Goal: Task Accomplishment & Management: Use online tool/utility

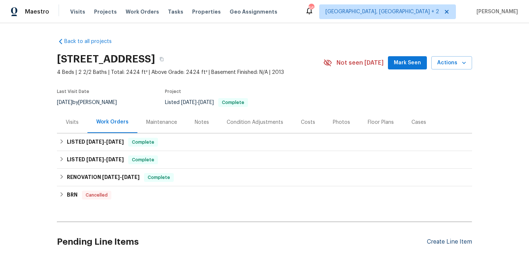
click at [439, 243] on div "Create Line Item" at bounding box center [449, 241] width 45 height 7
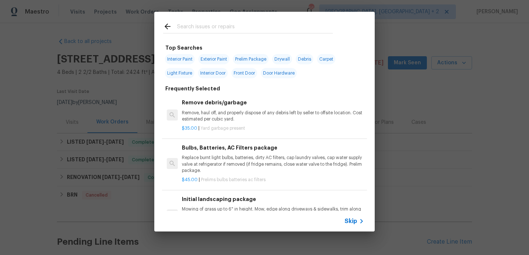
click at [187, 18] on div at bounding box center [247, 26] width 187 height 29
click at [190, 33] on input "text" at bounding box center [255, 27] width 156 height 11
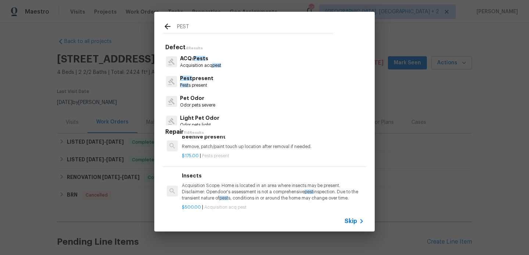
scroll to position [264, 0]
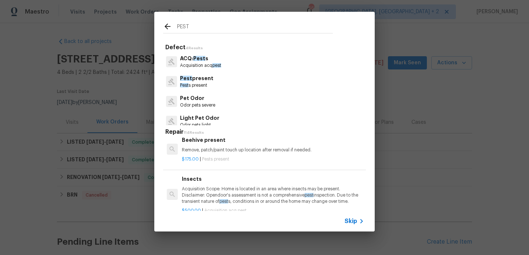
type input "PEST"
click at [234, 145] on div "Beehive present Remove, patch/paint touch up location after removal if needed." at bounding box center [273, 145] width 182 height 18
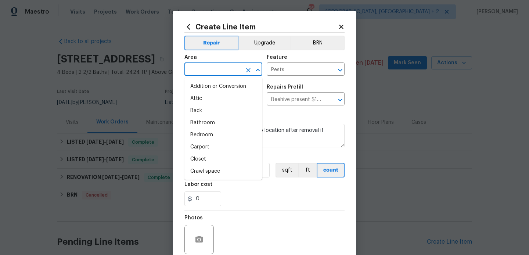
click at [205, 64] on input "text" at bounding box center [212, 69] width 57 height 11
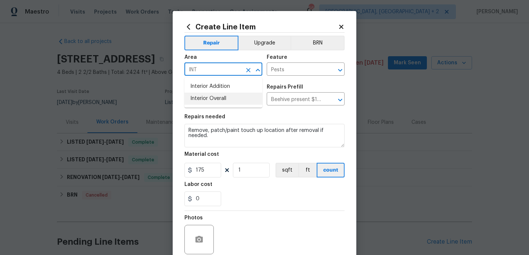
click at [214, 95] on li "Interior Overall" at bounding box center [223, 99] width 78 height 12
type input "Interior Overall"
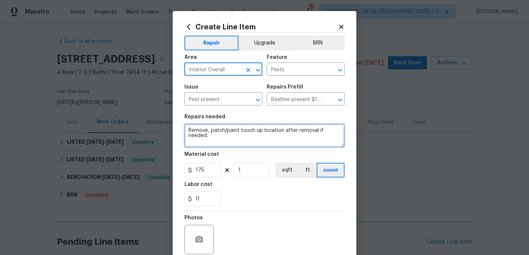
click at [224, 131] on textarea "Remove, patch/paint touch up location after removal if needed." at bounding box center [264, 136] width 160 height 24
paste textarea "Please remove/eradicate bees hives and haul away and dispose of all debris prop…"
type textarea "Please remove/eradicate bees hives and haul away and dispose of all debris prop…"
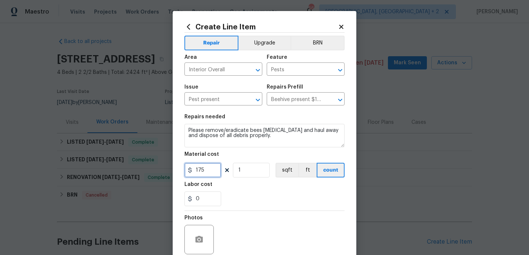
click at [209, 170] on input "175" at bounding box center [202, 170] width 37 height 15
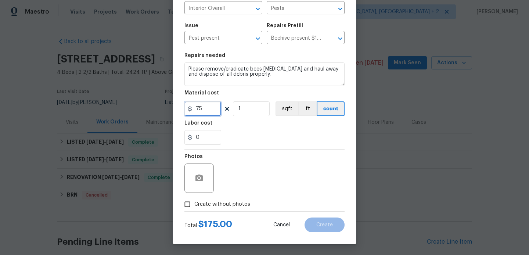
type input "75"
click at [202, 177] on icon "button" at bounding box center [198, 177] width 7 height 7
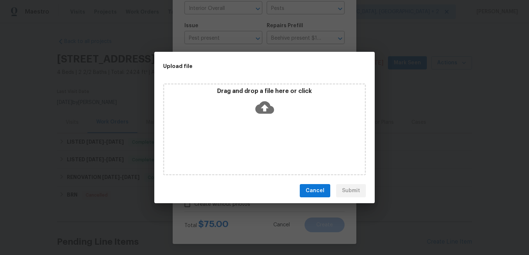
click at [267, 109] on icon at bounding box center [264, 107] width 19 height 12
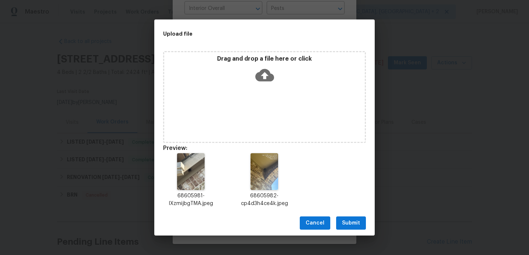
click at [343, 220] on span "Submit" at bounding box center [351, 223] width 18 height 9
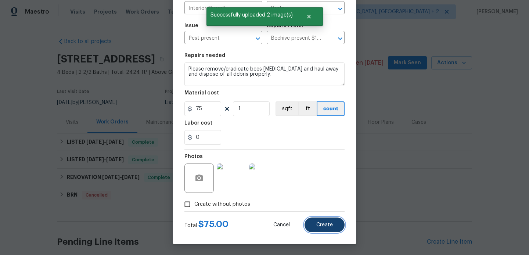
click at [328, 227] on span "Create" at bounding box center [324, 225] width 17 height 6
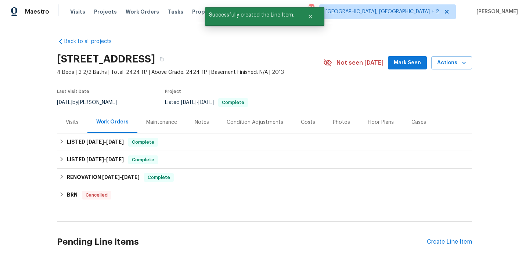
scroll to position [145, 0]
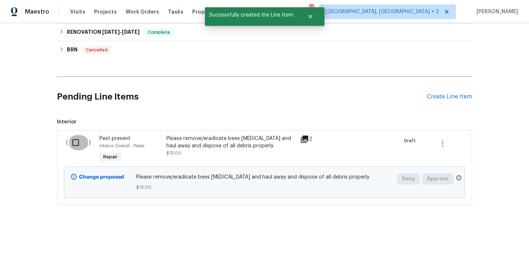
click at [82, 145] on input "checkbox" at bounding box center [78, 142] width 21 height 15
checkbox input "true"
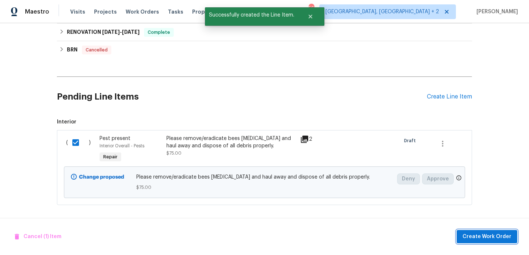
click at [479, 237] on span "Create Work Order" at bounding box center [486, 236] width 49 height 9
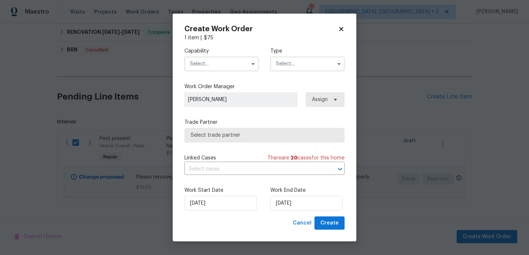
click at [212, 65] on input "text" at bounding box center [221, 64] width 74 height 15
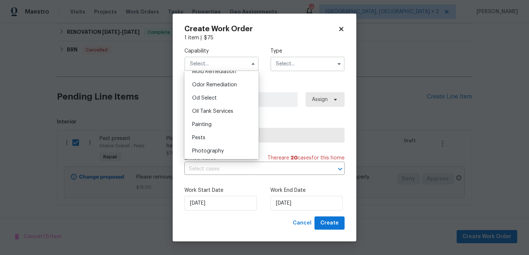
scroll to position [590, 0]
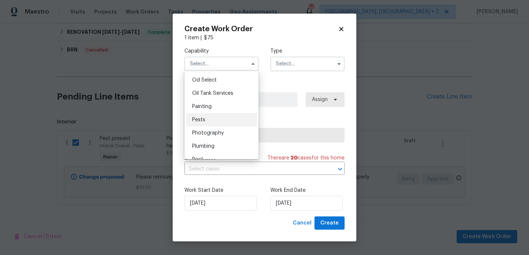
click at [219, 122] on div "Pests" at bounding box center [221, 119] width 71 height 13
type input "Pests"
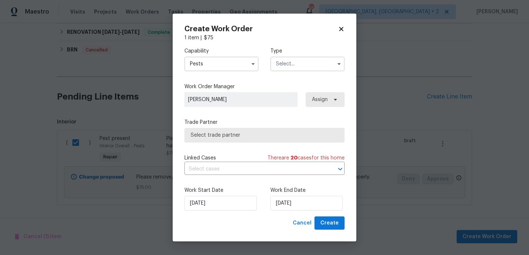
click at [310, 69] on input "text" at bounding box center [307, 64] width 74 height 15
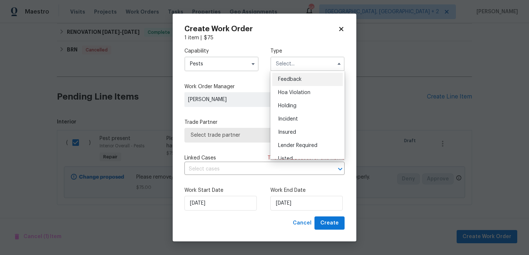
click at [310, 79] on div "Feedback" at bounding box center [307, 79] width 71 height 13
type input "Feedback"
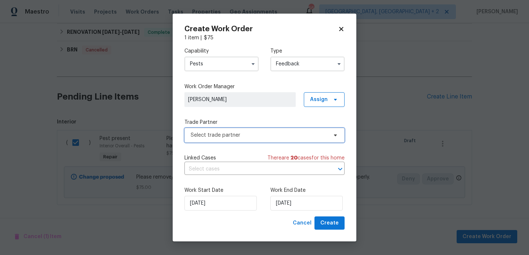
click at [222, 137] on span "Select trade partner" at bounding box center [259, 134] width 137 height 7
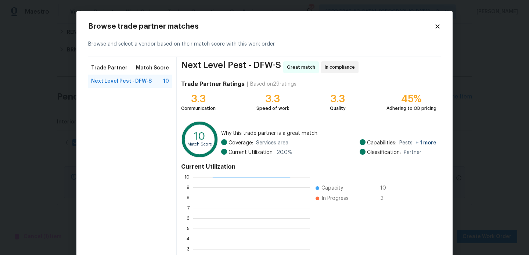
scroll to position [69, 0]
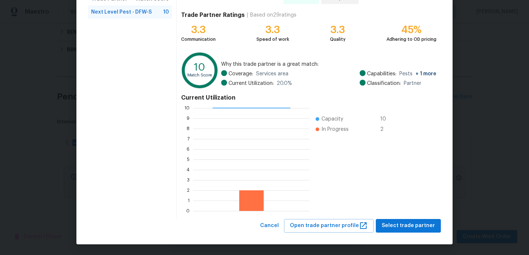
click at [409, 218] on div "Next Level Pest - DFW-S Great match In compliance Trade Partner Ratings | Based…" at bounding box center [309, 103] width 264 height 231
click at [409, 220] on button "Select trade partner" at bounding box center [408, 226] width 65 height 14
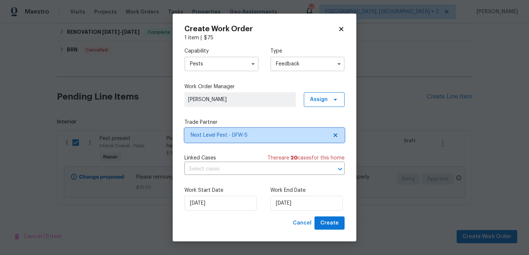
scroll to position [0, 0]
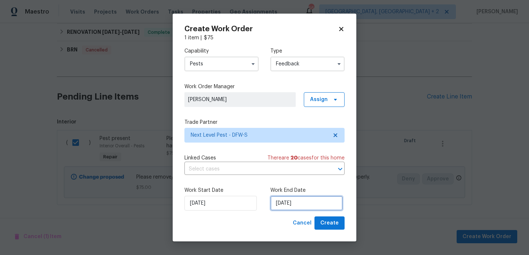
click at [291, 204] on input "20/08/2025" at bounding box center [306, 203] width 72 height 15
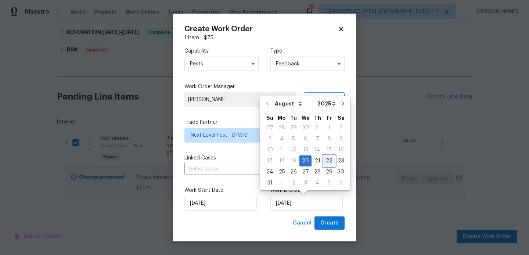
click at [326, 162] on div "22" at bounding box center [329, 161] width 12 height 10
type input "22/08/2025"
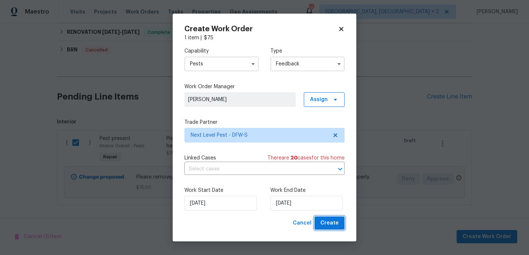
click at [324, 221] on span "Create" at bounding box center [329, 223] width 18 height 9
checkbox input "false"
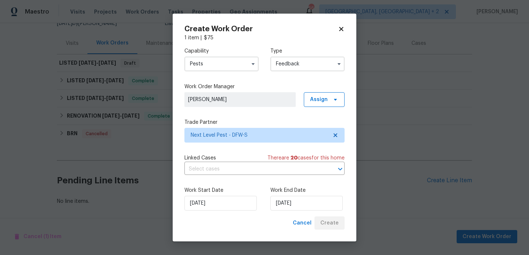
scroll to position [79, 0]
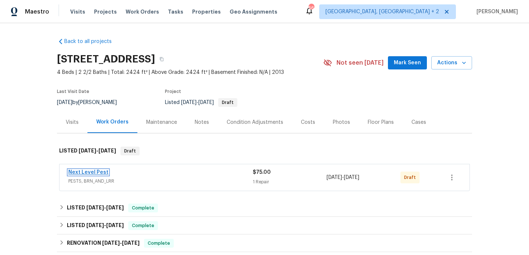
click at [100, 173] on link "Next Level Pest" at bounding box center [88, 172] width 40 height 5
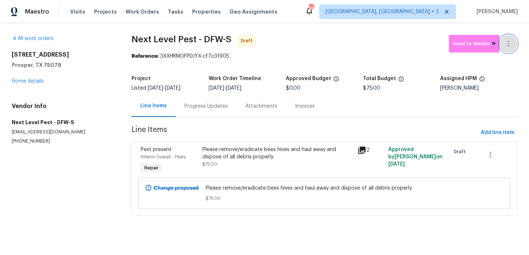
click at [512, 39] on icon "button" at bounding box center [508, 43] width 9 height 9
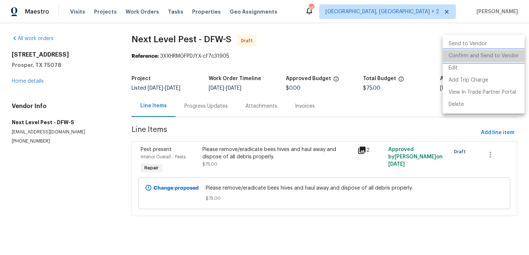
click at [512, 57] on li "Confirm and Send to Vendor" at bounding box center [484, 56] width 82 height 12
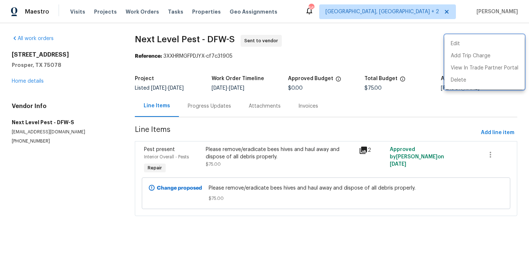
click at [227, 107] on div at bounding box center [264, 127] width 529 height 255
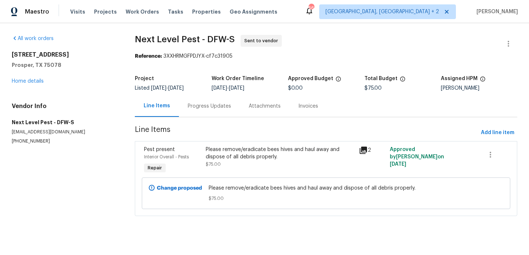
click at [210, 108] on div "Progress Updates" at bounding box center [209, 105] width 43 height 7
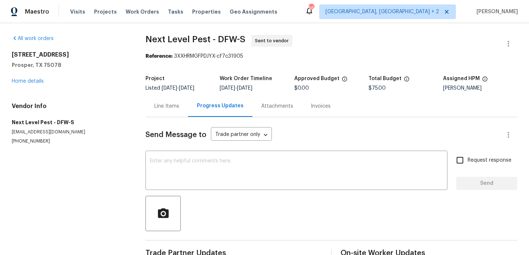
click at [224, 144] on div "Send Message to Trade partner only Trade partner only ​ x ​ Request response Se…" at bounding box center [331, 189] width 372 height 145
click at [224, 186] on div "x ​" at bounding box center [296, 170] width 302 height 37
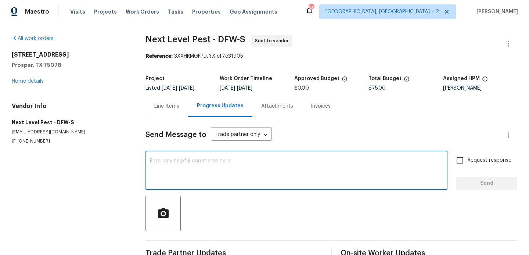
paste textarea "Hi, this is Blessida with Opendoor. I’m confirming you received the WO for the …"
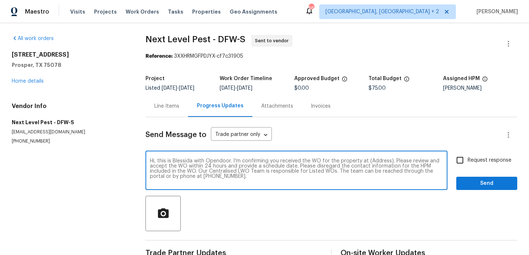
click at [375, 162] on textarea "Hi, this is Blessida with Opendoor. I’m confirming you received the WO for the …" at bounding box center [296, 171] width 293 height 26
paste textarea "[STREET_ADDRESS]"
type textarea "Hi, this is Blessida with Opendoor. I’m confirming you received the WO for the …"
click at [475, 160] on span "Request response" at bounding box center [490, 160] width 44 height 8
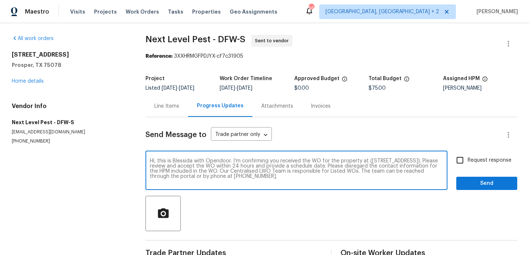
click at [468, 160] on input "Request response" at bounding box center [459, 159] width 15 height 15
checkbox input "true"
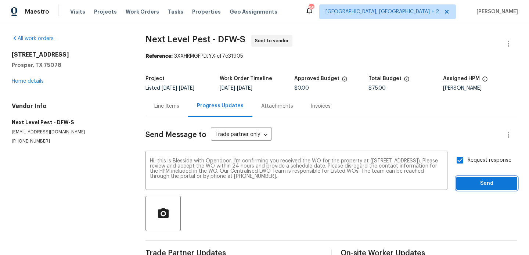
click at [462, 185] on button "Send" at bounding box center [486, 184] width 61 height 14
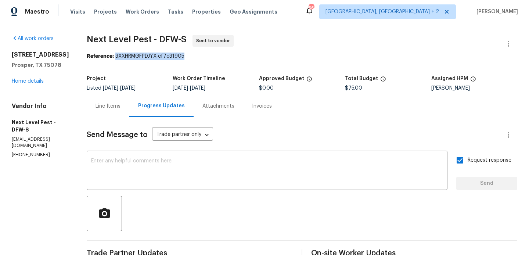
drag, startPoint x: 112, startPoint y: 57, endPoint x: 213, endPoint y: 59, distance: 100.7
click at [213, 59] on div "Reference: 3XXHRMGFPDJYX-cf7c31905" at bounding box center [302, 56] width 430 height 7
copy div "3XXHRMGFPDJYX-cf7c31905"
drag, startPoint x: 81, startPoint y: 42, endPoint x: 147, endPoint y: 43, distance: 66.1
click at [147, 43] on div "All work orders [STREET_ADDRESS] Home details Vendor Info Next Level Pest - DFW…" at bounding box center [264, 177] width 529 height 308
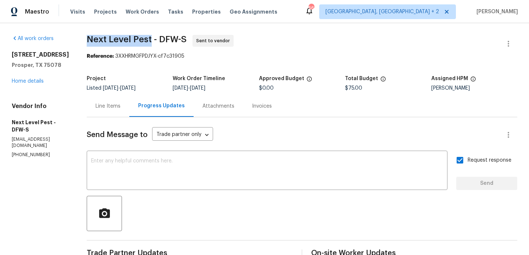
copy span "Next Level Pest"
click at [19, 84] on link "Home details" at bounding box center [28, 81] width 32 height 5
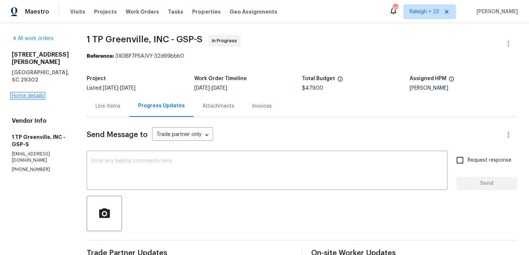
click at [35, 93] on link "Home details" at bounding box center [28, 95] width 32 height 5
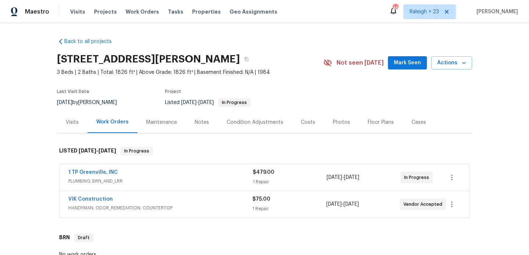
click at [411, 119] on div "Cases" at bounding box center [418, 122] width 15 height 7
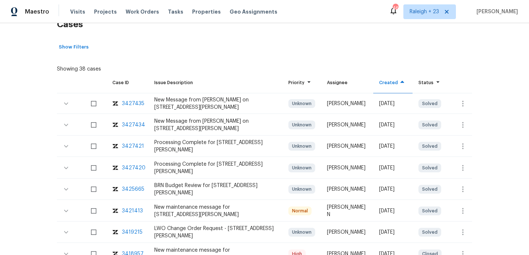
scroll to position [131, 0]
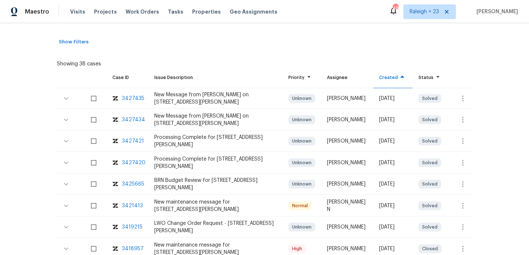
click at [133, 224] on div "3419215" at bounding box center [132, 226] width 21 height 7
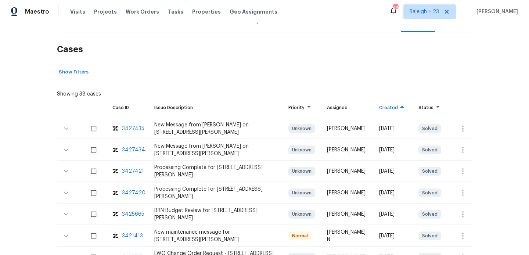
scroll to position [64, 0]
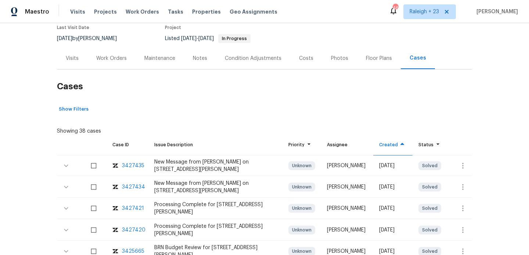
click at [108, 57] on div "Work Orders" at bounding box center [111, 58] width 30 height 7
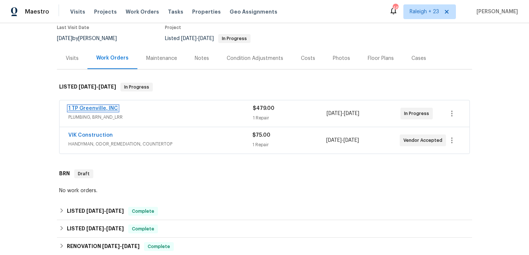
click at [103, 109] on link "1 TP Greenville, INC" at bounding box center [93, 108] width 50 height 5
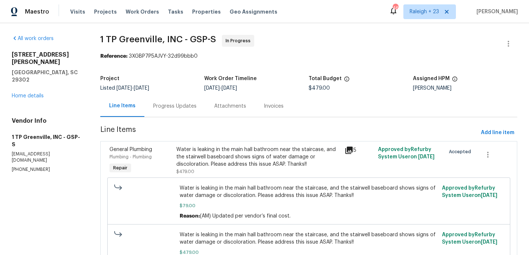
click at [170, 101] on div "Progress Updates" at bounding box center [174, 106] width 61 height 22
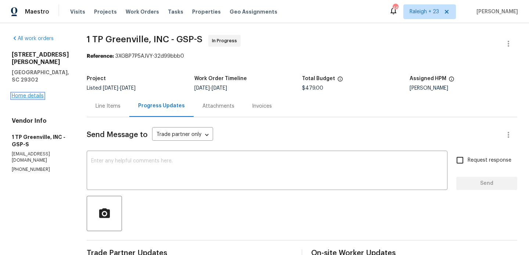
click at [27, 93] on link "Home details" at bounding box center [28, 95] width 32 height 5
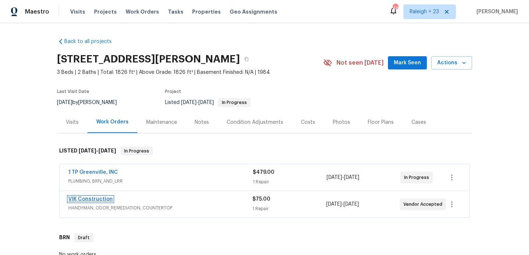
click at [98, 196] on link "VIK Construction" at bounding box center [90, 198] width 44 height 5
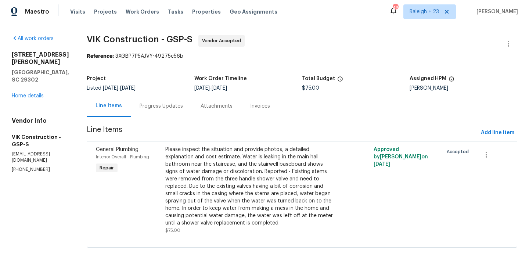
click at [145, 110] on div "Progress Updates" at bounding box center [161, 106] width 61 height 22
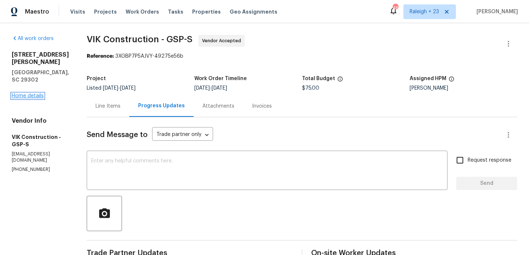
click at [33, 93] on link "Home details" at bounding box center [28, 95] width 32 height 5
